Goal: Task Accomplishment & Management: Use online tool/utility

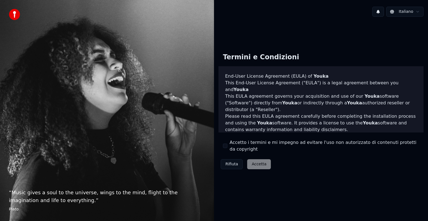
click at [229, 165] on button "Rifiuta" at bounding box center [232, 164] width 22 height 10
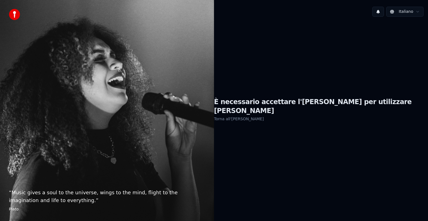
click at [257, 115] on link "Torna all'EULA" at bounding box center [239, 118] width 50 height 9
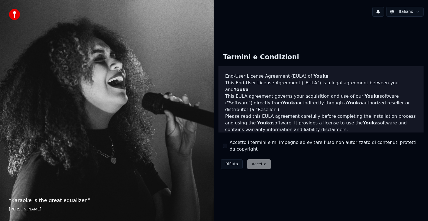
click at [226, 149] on div "Accetto i termini e mi impegno ad evitare l'uso non autorizzato di contenuti pr…" at bounding box center [321, 145] width 196 height 13
click at [226, 148] on button "Accetto i termini e mi impegno ad evitare l'uso non autorizzato di contenuti pr…" at bounding box center [225, 146] width 4 height 4
click at [253, 166] on button "Accetta" at bounding box center [259, 164] width 24 height 10
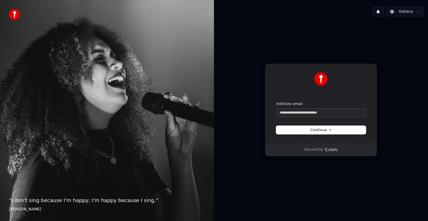
click at [301, 112] on input "Indirizzo email" at bounding box center [321, 113] width 90 height 8
click at [300, 111] on input "Indirizzo email" at bounding box center [321, 113] width 90 height 8
click at [313, 132] on span "Continua" at bounding box center [320, 130] width 21 height 5
type input "**********"
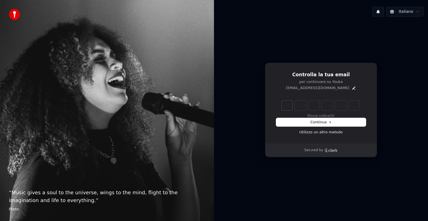
type input "*"
type input "**"
type input "*"
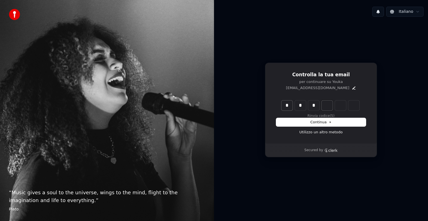
type input "***"
type input "*"
type input "***"
type input "*"
type input "****"
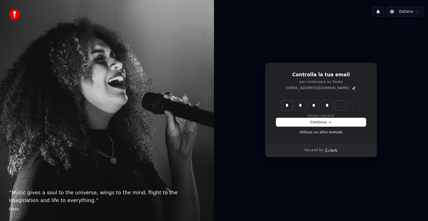
type input "*"
type input "******"
type input "*"
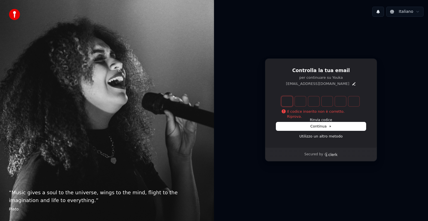
type input "*"
type input "**"
type input "*"
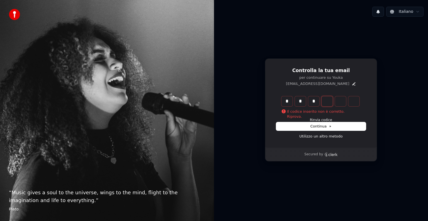
type input "***"
type input "*"
type input "****"
type input "*"
type input "******"
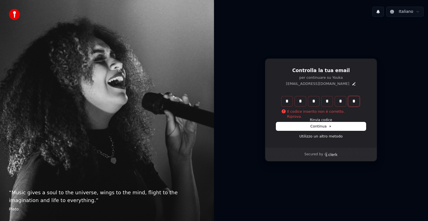
type input "*"
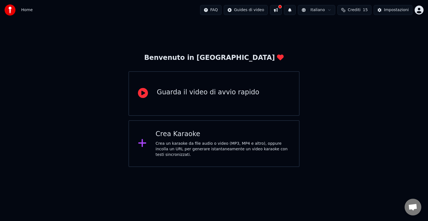
click at [176, 144] on div "Crea un karaoke da file audio o video (MP3, MP4 e altro), oppure incolla un URL…" at bounding box center [222, 149] width 135 height 17
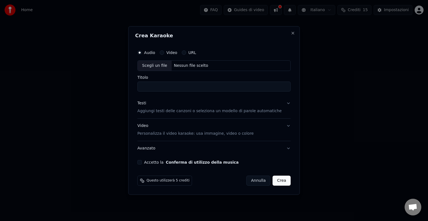
click at [157, 87] on input "Titolo" at bounding box center [213, 87] width 153 height 10
type input "**********"
click at [162, 113] on p "Aggiungi testi delle canzoni o seleziona un modello di parole automatiche" at bounding box center [209, 111] width 144 height 6
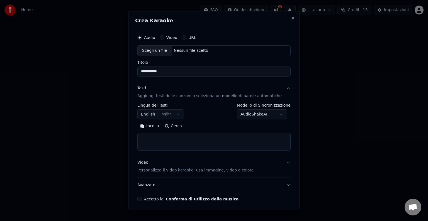
click at [179, 115] on button "English English" at bounding box center [160, 114] width 47 height 10
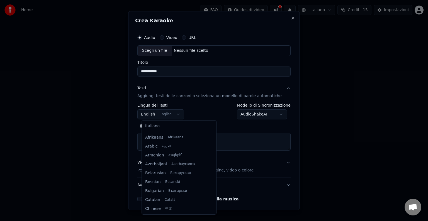
scroll to position [45, 0]
select select "**"
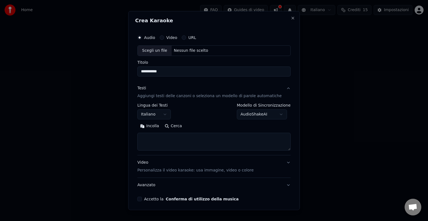
click at [156, 141] on textarea at bounding box center [213, 142] width 153 height 18
paste textarea "**********"
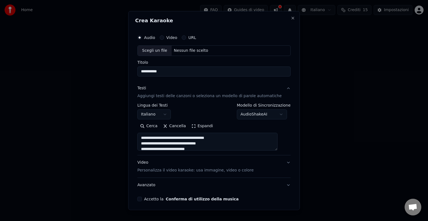
scroll to position [380, 0]
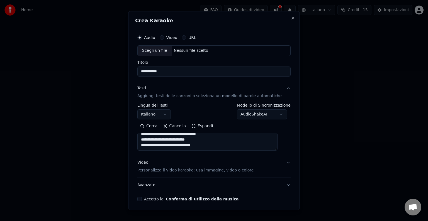
type textarea "**********"
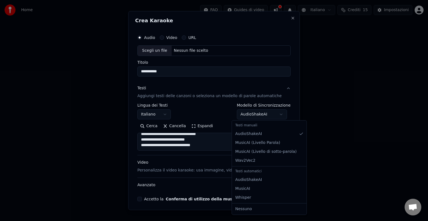
click at [274, 113] on body "**********" at bounding box center [214, 83] width 428 height 167
click at [198, 150] on body "**********" at bounding box center [214, 83] width 428 height 167
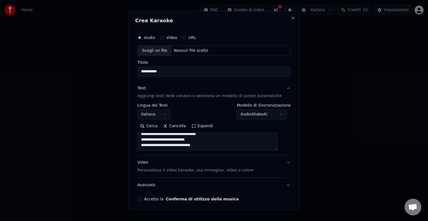
click at [171, 173] on button "Video Personalizza il video karaoke: usa immagine, video o colore" at bounding box center [213, 166] width 153 height 22
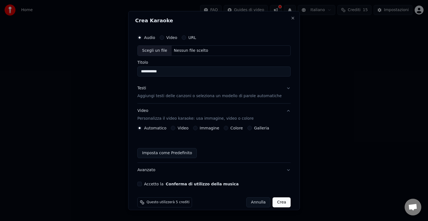
click at [176, 130] on div "Automatico Video Immagine Colore Galleria Imposta come Predefinito" at bounding box center [213, 142] width 153 height 32
click at [175, 130] on button "Video" at bounding box center [173, 128] width 4 height 4
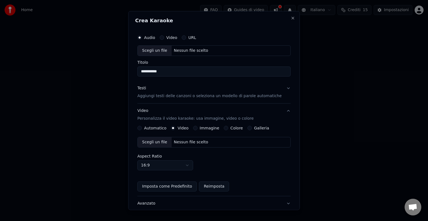
click at [165, 142] on div "Scegli un file" at bounding box center [155, 142] width 34 height 10
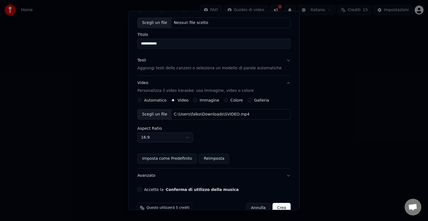
scroll to position [39, 0]
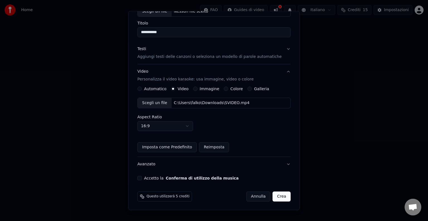
click at [142, 177] on button "Accetto la Conferma di utilizzo della musica" at bounding box center [139, 178] width 4 height 4
click at [155, 165] on button "Avanzato" at bounding box center [213, 164] width 153 height 14
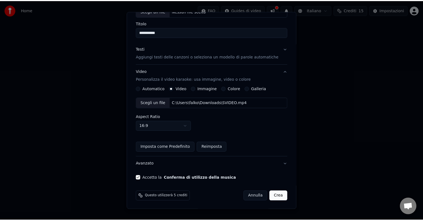
scroll to position [0, 0]
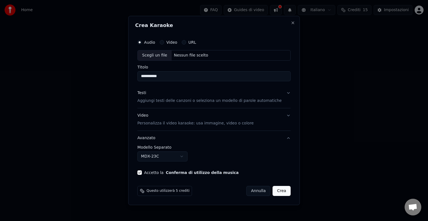
click at [191, 158] on body "**********" at bounding box center [214, 83] width 428 height 167
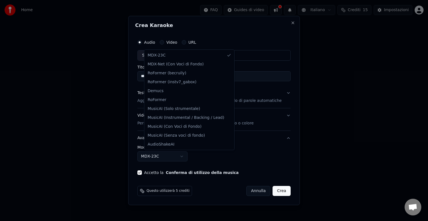
select select "**********"
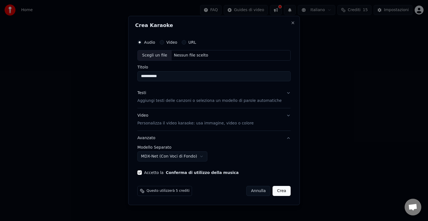
click at [273, 191] on button "Crea" at bounding box center [282, 191] width 18 height 10
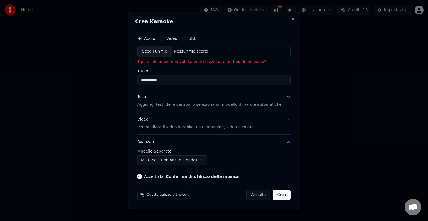
click at [162, 51] on div "Scegli un file" at bounding box center [155, 52] width 34 height 10
type input "**********"
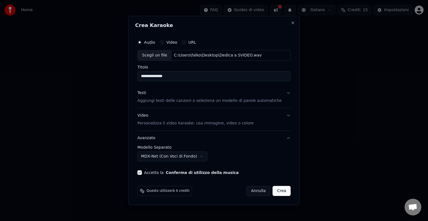
click at [284, 190] on div "Questo utilizzerà 4 crediti Annulla Crea" at bounding box center [214, 191] width 158 height 14
click at [279, 192] on button "Crea" at bounding box center [282, 191] width 18 height 10
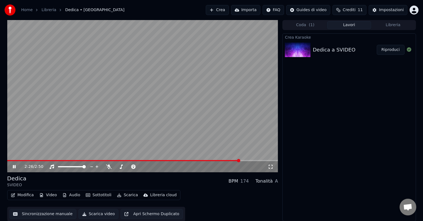
click at [68, 197] on button "Audio" at bounding box center [71, 195] width 22 height 8
click at [123, 7] on div "Home Libreria Dedica • SVIDEO Crea Importa FAQ Guides di video Crediti 11 Impos…" at bounding box center [211, 10] width 423 height 20
click at [108, 165] on icon at bounding box center [109, 167] width 6 height 4
click at [13, 168] on icon at bounding box center [14, 167] width 3 height 4
click at [119, 196] on button "Scarica" at bounding box center [127, 195] width 25 height 8
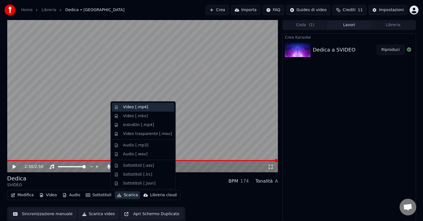
click at [129, 106] on div "Video [.mp4]" at bounding box center [135, 107] width 25 height 6
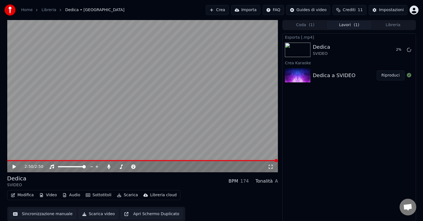
click at [87, 217] on button "Scarica video" at bounding box center [99, 214] width 40 height 10
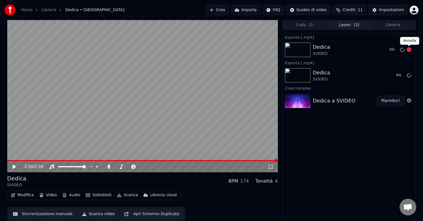
click at [408, 51] on icon at bounding box center [409, 49] width 4 height 4
click at [408, 50] on icon at bounding box center [409, 49] width 4 height 4
click at [351, 107] on div "Dedica a SVIDEO Riproduci" at bounding box center [349, 100] width 133 height 19
click at [350, 101] on div "Dedica a SVIDEO" at bounding box center [345, 101] width 64 height 8
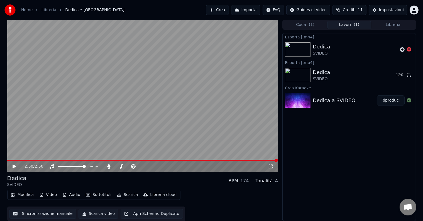
click at [153, 216] on button "Apri Schermo Duplicato" at bounding box center [152, 214] width 62 height 10
click at [48, 213] on button "Sincronizzazione manuale" at bounding box center [42, 214] width 67 height 10
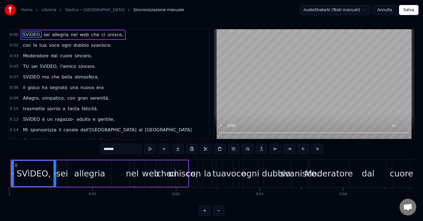
click at [61, 35] on span "allegria" at bounding box center [61, 34] width 18 height 6
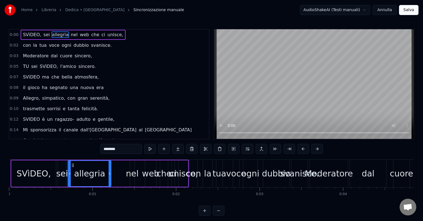
type input "********"
click at [391, 13] on button "Annulla" at bounding box center [385, 10] width 24 height 10
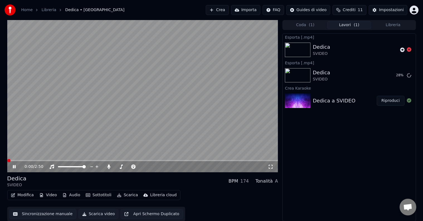
scroll to position [0, 0]
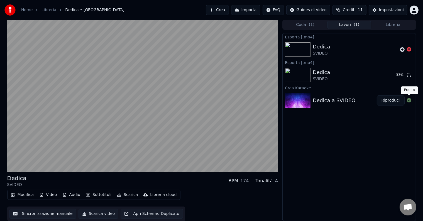
click at [408, 100] on icon at bounding box center [409, 100] width 4 height 4
click at [397, 100] on button "Riproduci" at bounding box center [391, 101] width 28 height 10
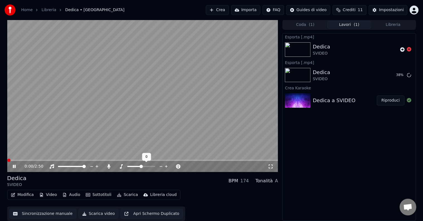
click at [140, 167] on span at bounding box center [141, 166] width 3 height 3
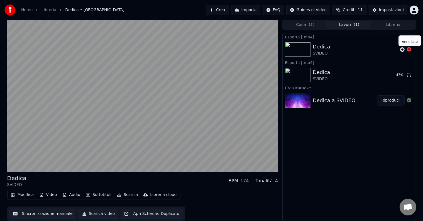
click at [409, 48] on icon at bounding box center [409, 49] width 4 height 4
click at [409, 50] on icon at bounding box center [409, 49] width 4 height 4
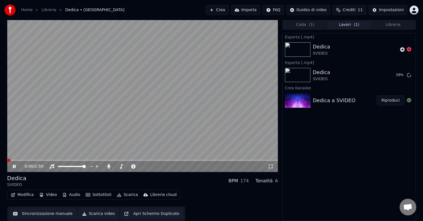
click at [276, 182] on div "A" at bounding box center [276, 181] width 3 height 7
click at [272, 180] on div "Tonalità" at bounding box center [264, 181] width 17 height 7
click at [269, 165] on icon at bounding box center [271, 166] width 6 height 4
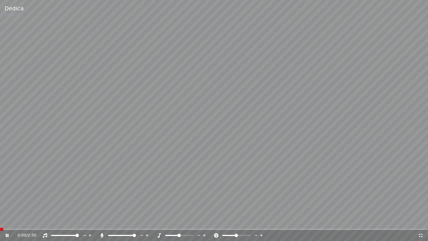
click at [237, 221] on span at bounding box center [236, 234] width 3 height 3
click at [418, 221] on icon at bounding box center [421, 235] width 6 height 4
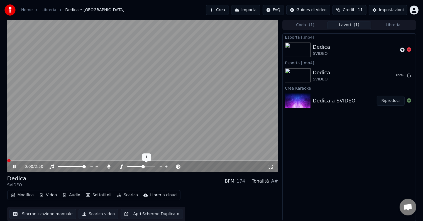
click at [143, 167] on span at bounding box center [143, 166] width 3 height 3
click at [166, 166] on icon at bounding box center [166, 166] width 3 height 3
click at [166, 166] on icon at bounding box center [166, 167] width 5 height 6
click at [160, 166] on icon at bounding box center [161, 167] width 5 height 6
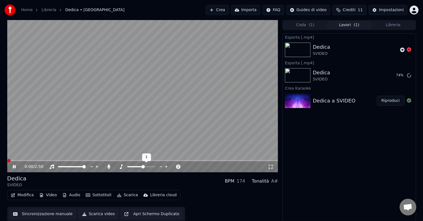
click at [160, 166] on icon at bounding box center [161, 167] width 5 height 6
click at [159, 167] on icon at bounding box center [161, 167] width 5 height 6
click at [165, 167] on icon at bounding box center [166, 166] width 3 height 3
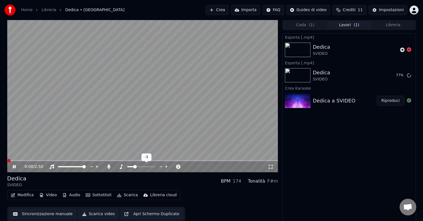
click at [165, 167] on icon at bounding box center [166, 166] width 3 height 3
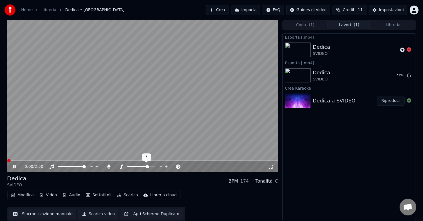
click at [165, 167] on icon at bounding box center [166, 166] width 3 height 3
click at [161, 167] on icon at bounding box center [161, 167] width 3 height 1
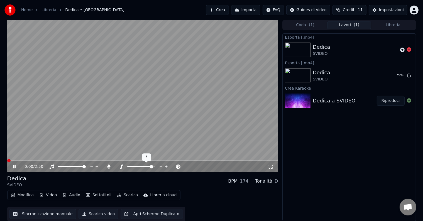
click at [161, 167] on icon at bounding box center [161, 167] width 3 height 1
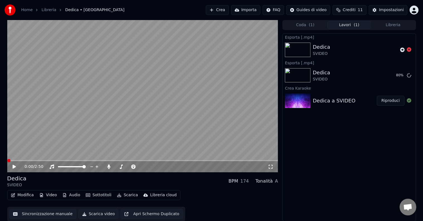
click at [16, 166] on icon at bounding box center [18, 167] width 13 height 4
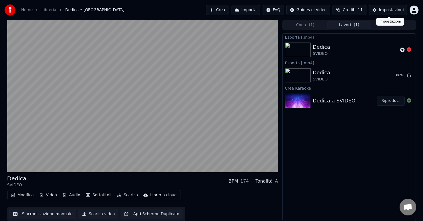
click at [390, 8] on div "Impostazioni" at bounding box center [391, 10] width 25 height 6
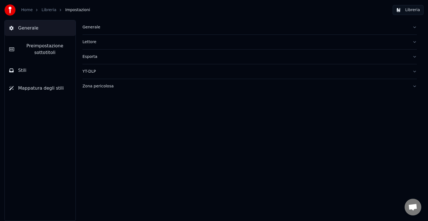
click at [415, 41] on button "Lettore" at bounding box center [249, 42] width 334 height 14
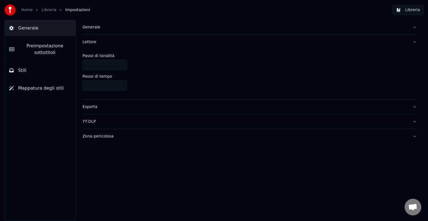
click at [415, 41] on button "Lettore" at bounding box center [249, 42] width 334 height 14
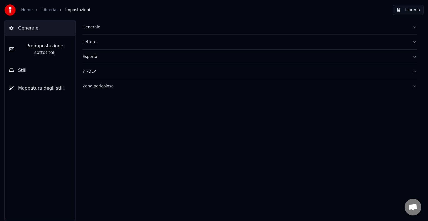
click at [89, 58] on div "Esporta" at bounding box center [244, 57] width 325 height 6
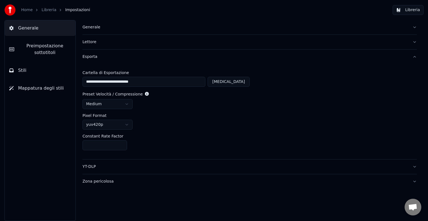
click at [409, 179] on button "Zona pericolosa" at bounding box center [249, 181] width 334 height 14
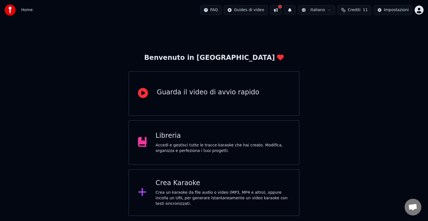
click at [183, 149] on div "Accedi e gestisci tutte le tracce karaoke che hai creato. Modifica, organizza e…" at bounding box center [222, 148] width 135 height 11
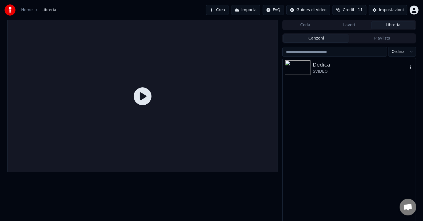
click at [320, 70] on div "SVIDEO" at bounding box center [360, 72] width 95 height 6
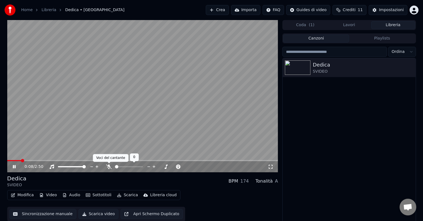
click at [108, 167] on icon at bounding box center [109, 167] width 6 height 4
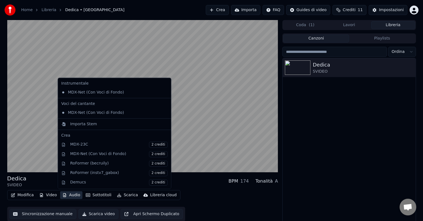
click at [76, 196] on button "Audio" at bounding box center [71, 195] width 22 height 8
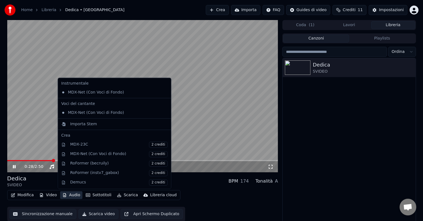
click at [350, 150] on div "Dedica SVIDEO" at bounding box center [349, 140] width 133 height 165
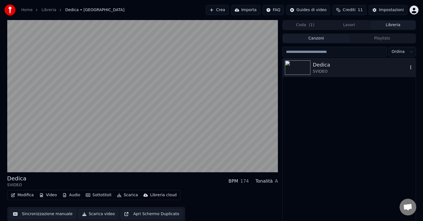
click at [411, 67] on icon "button" at bounding box center [411, 67] width 6 height 4
click at [327, 134] on div "Dedica SVIDEO" at bounding box center [349, 140] width 133 height 165
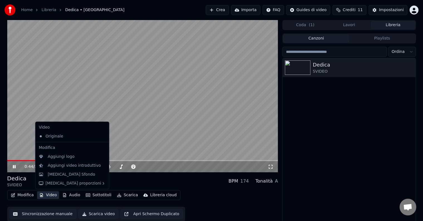
click at [40, 197] on icon "button" at bounding box center [41, 195] width 4 height 4
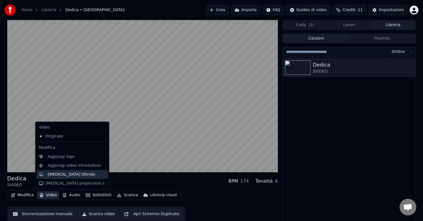
click at [50, 175] on div "[MEDICAL_DATA] Sfondo" at bounding box center [71, 175] width 47 height 6
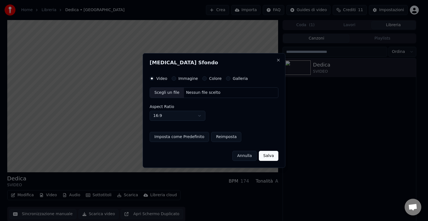
click at [186, 80] on label "Immagine" at bounding box center [188, 79] width 20 height 4
click at [176, 80] on button "Immagine" at bounding box center [174, 78] width 4 height 4
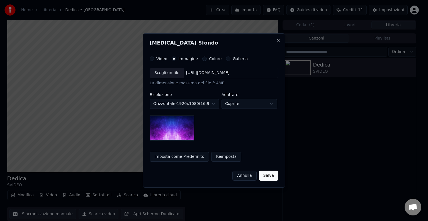
click at [168, 76] on div "Scegli un file" at bounding box center [167, 73] width 34 height 10
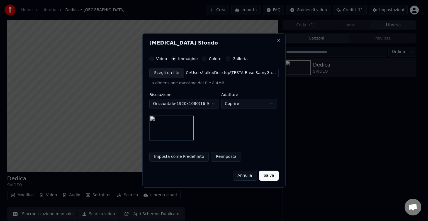
click at [269, 174] on button "Salva" at bounding box center [269, 176] width 20 height 10
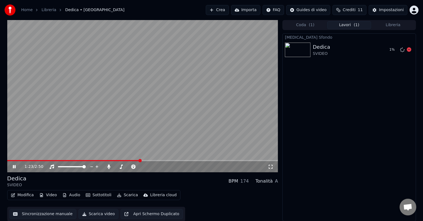
click at [315, 50] on div "Dedica" at bounding box center [321, 47] width 17 height 8
click at [22, 198] on button "Modifica" at bounding box center [23, 195] width 28 height 8
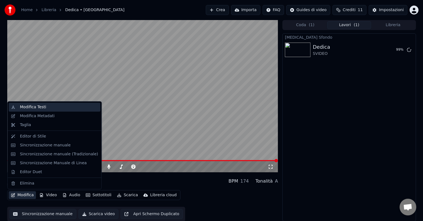
click at [35, 109] on div "Modifica Testi" at bounding box center [33, 107] width 26 height 6
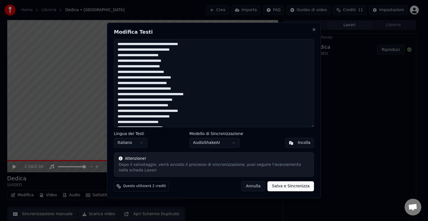
drag, startPoint x: 149, startPoint y: 45, endPoint x: 141, endPoint y: 45, distance: 8.6
click at [141, 45] on textarea at bounding box center [214, 83] width 200 height 88
click at [150, 49] on textarea at bounding box center [214, 83] width 200 height 88
click at [252, 186] on button "Annulla" at bounding box center [253, 187] width 24 height 10
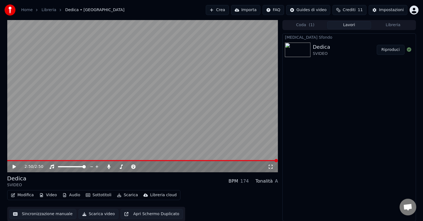
click at [316, 47] on div "Dedica" at bounding box center [321, 47] width 17 height 8
click at [386, 48] on button "Riproduci" at bounding box center [391, 50] width 28 height 10
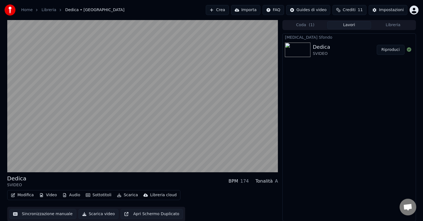
click at [398, 26] on button "Libreria" at bounding box center [393, 25] width 44 height 8
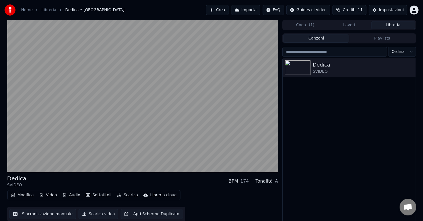
click at [349, 27] on button "Lavori" at bounding box center [349, 25] width 44 height 8
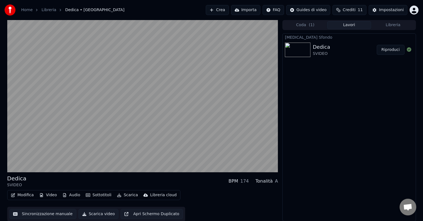
click at [386, 27] on button "Libreria" at bounding box center [393, 25] width 44 height 8
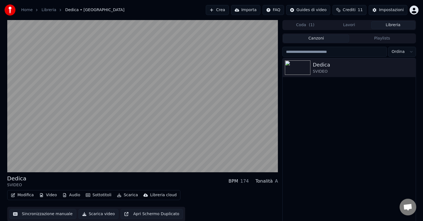
click at [301, 26] on button "Coda ( 1 )" at bounding box center [305, 25] width 44 height 8
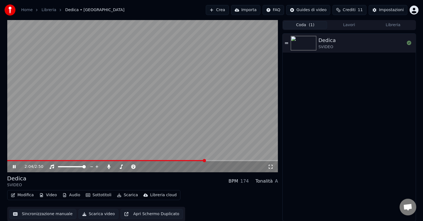
click at [344, 25] on button "Lavori" at bounding box center [349, 25] width 44 height 8
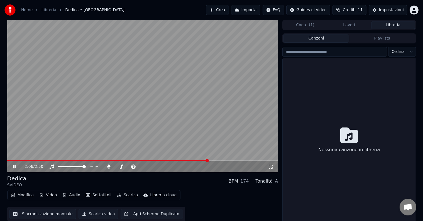
click at [391, 25] on button "Libreria" at bounding box center [393, 25] width 44 height 8
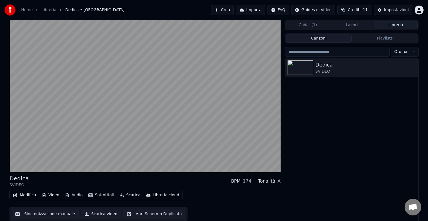
click at [397, 55] on html "Home Libreria Dedica • SVIDEO Crea Importa FAQ Guides di video Crediti 11 Impos…" at bounding box center [214, 110] width 428 height 221
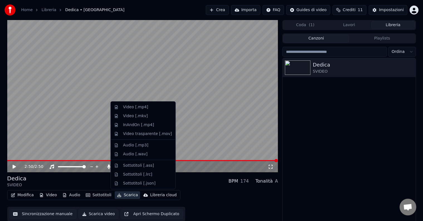
click at [118, 196] on icon "button" at bounding box center [119, 195] width 4 height 4
click at [136, 105] on div "Video [.mp4]" at bounding box center [135, 107] width 25 height 6
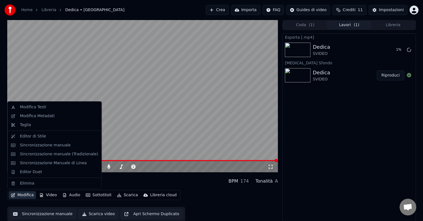
click at [14, 195] on icon "button" at bounding box center [13, 195] width 4 height 4
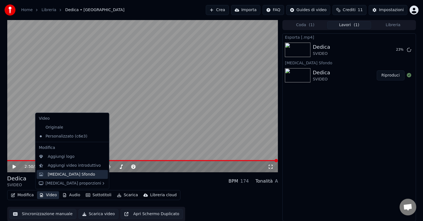
click at [59, 176] on div "[MEDICAL_DATA] Sfondo" at bounding box center [71, 175] width 47 height 6
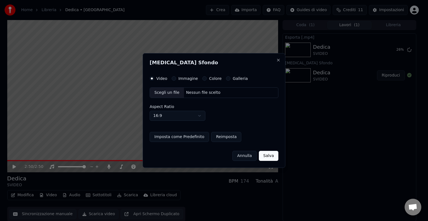
click at [170, 94] on div "Scegli un file" at bounding box center [167, 93] width 34 height 10
click at [269, 161] on div "[MEDICAL_DATA] Sfondo Video Immagine Colore Galleria Scegli un file C:\Users\fa…" at bounding box center [214, 110] width 143 height 115
click at [269, 156] on button "Salva" at bounding box center [269, 156] width 20 height 10
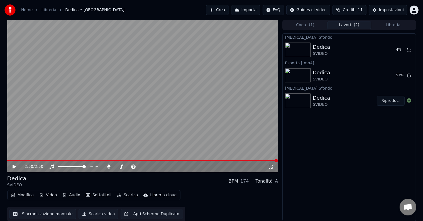
click at [386, 103] on button "Riproduci" at bounding box center [391, 101] width 28 height 10
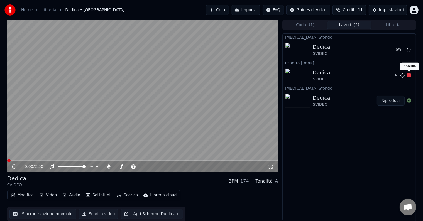
click at [409, 75] on icon at bounding box center [409, 75] width 4 height 4
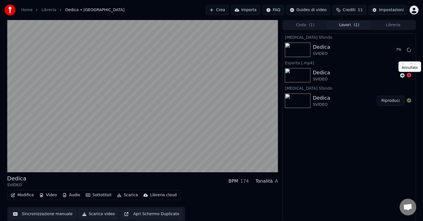
click at [408, 75] on icon at bounding box center [409, 75] width 4 height 4
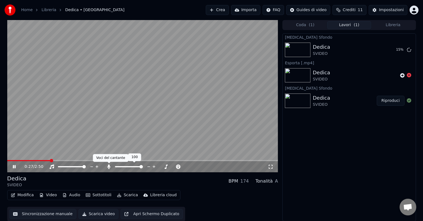
click at [108, 167] on icon at bounding box center [109, 167] width 3 height 4
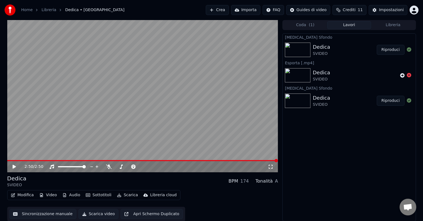
click at [386, 48] on button "Riproduci" at bounding box center [391, 50] width 28 height 10
click at [298, 99] on img at bounding box center [298, 101] width 26 height 14
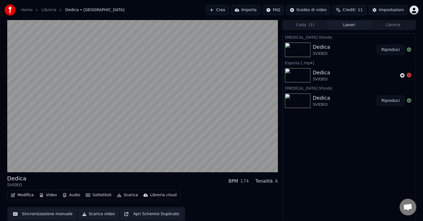
click at [389, 100] on button "Riproduci" at bounding box center [391, 101] width 28 height 10
click at [409, 75] on icon at bounding box center [409, 75] width 4 height 4
click at [389, 51] on button "Riproduci" at bounding box center [391, 50] width 28 height 10
click at [387, 101] on button "Riproduci" at bounding box center [391, 101] width 28 height 10
click at [394, 26] on button "Libreria" at bounding box center [393, 25] width 44 height 8
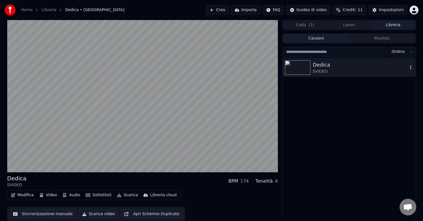
click at [308, 71] on img at bounding box center [298, 67] width 26 height 14
click at [372, 41] on button "Playlists" at bounding box center [382, 39] width 66 height 8
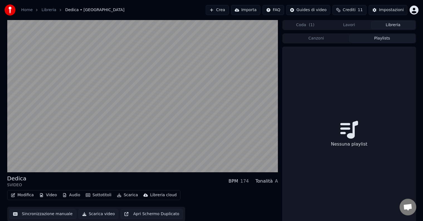
click at [325, 42] on button "Canzoni" at bounding box center [316, 39] width 66 height 8
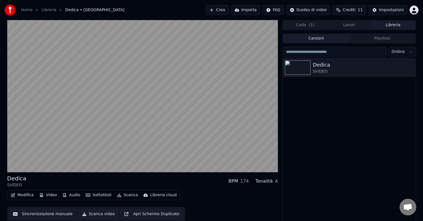
drag, startPoint x: 313, startPoint y: 70, endPoint x: 378, endPoint y: 40, distance: 71.2
click at [378, 40] on div "Canzoni Playlists Ordina Dedica SVIDEO" at bounding box center [348, 128] width 133 height 191
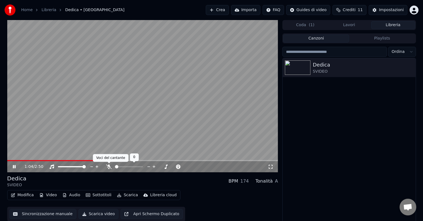
click at [110, 167] on icon at bounding box center [109, 167] width 6 height 4
